Goal: Task Accomplishment & Management: Manage account settings

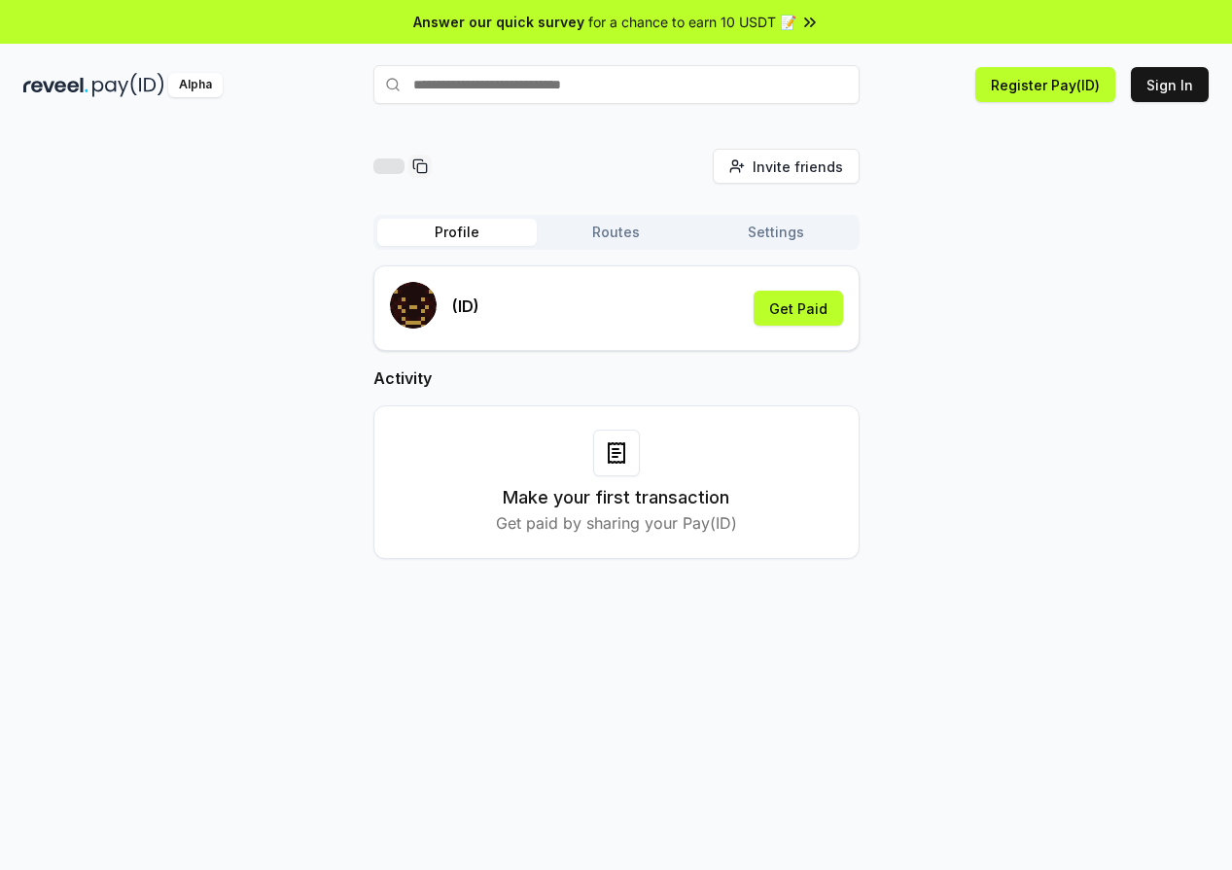
click at [610, 231] on button "Routes" at bounding box center [616, 232] width 159 height 27
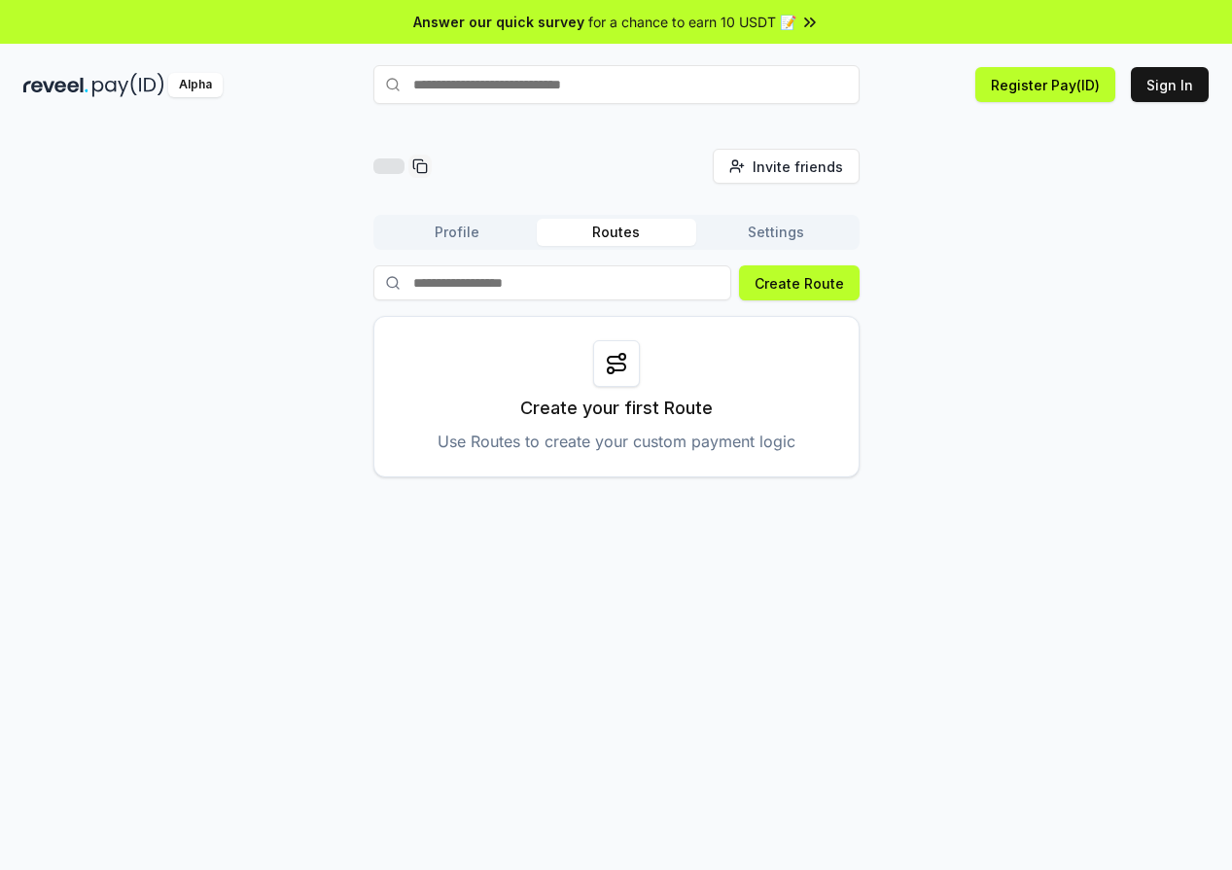
click at [645, 227] on button "Routes" at bounding box center [616, 232] width 159 height 27
click at [464, 227] on button "Profile" at bounding box center [456, 232] width 159 height 27
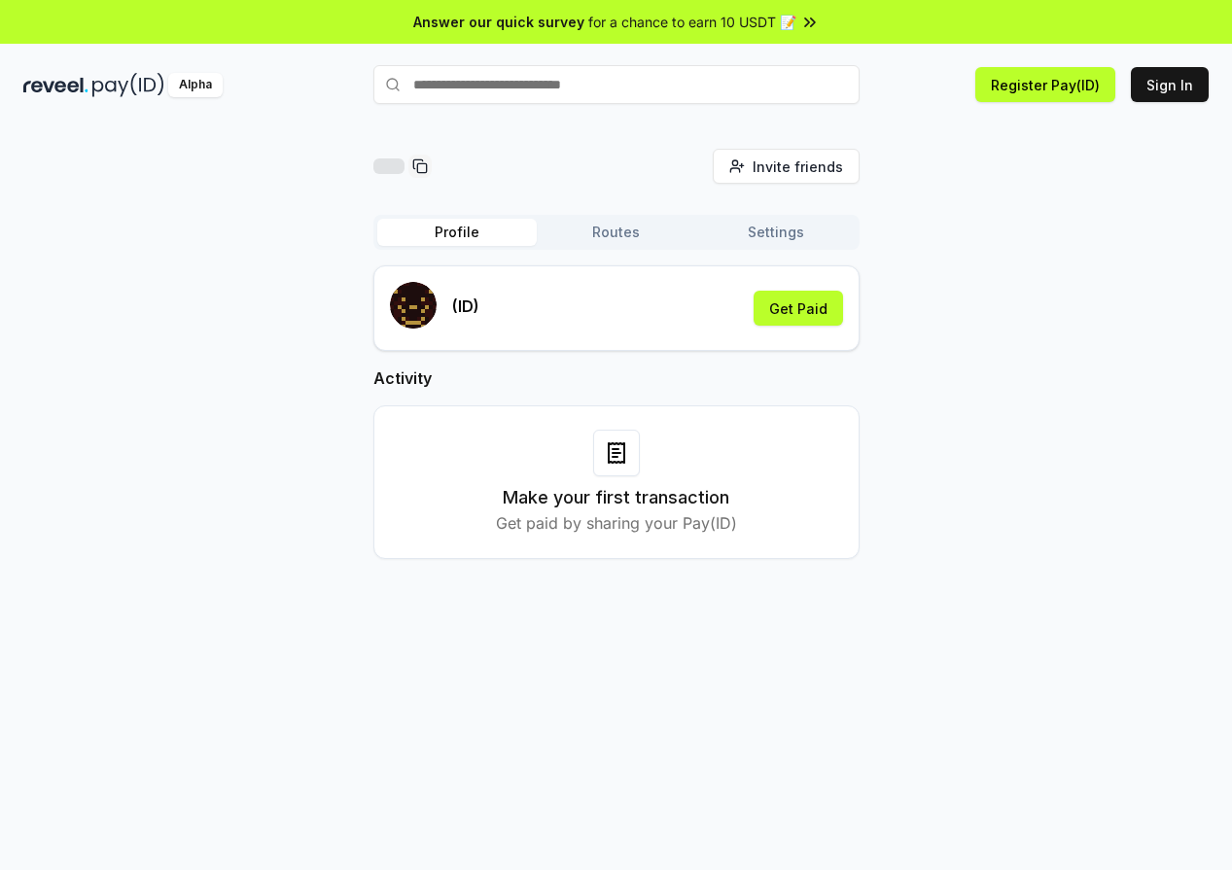
click at [804, 233] on button "Settings" at bounding box center [775, 232] width 159 height 27
